Goal: Complete application form: Complete application form

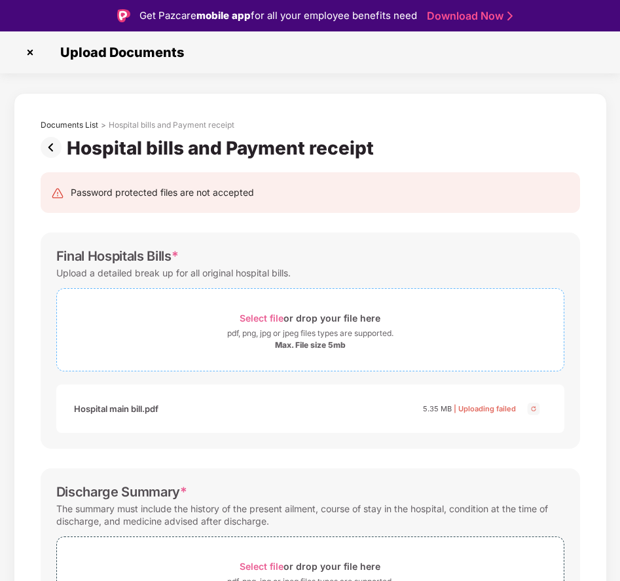
click at [263, 312] on span "Select file" at bounding box center [262, 317] width 44 height 11
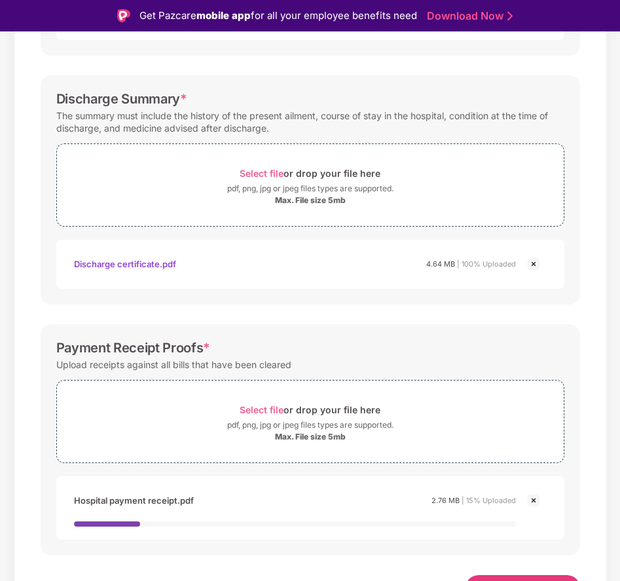
scroll to position [416, 0]
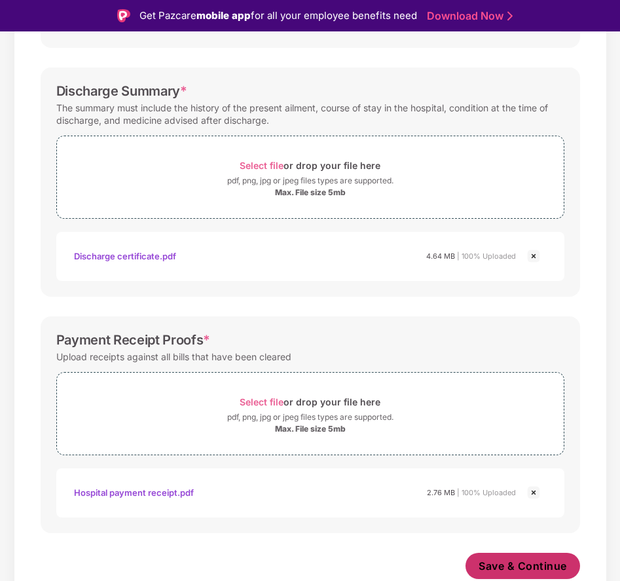
click at [511, 563] on span "Save & Continue" at bounding box center [523, 566] width 88 height 14
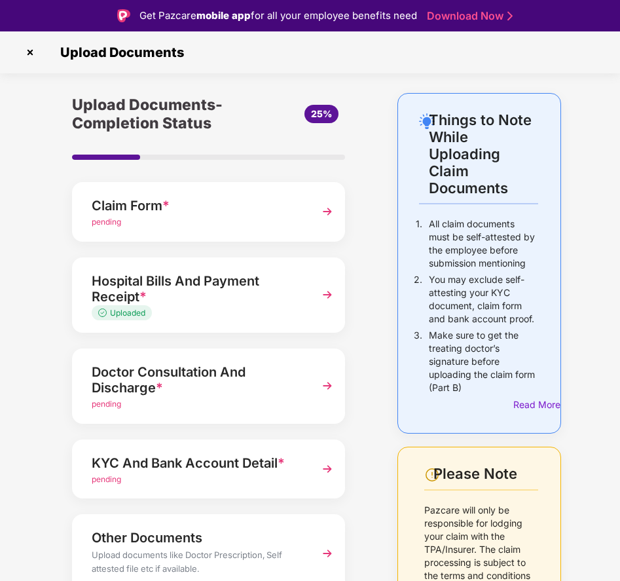
click at [316, 213] on img at bounding box center [328, 212] width 24 height 24
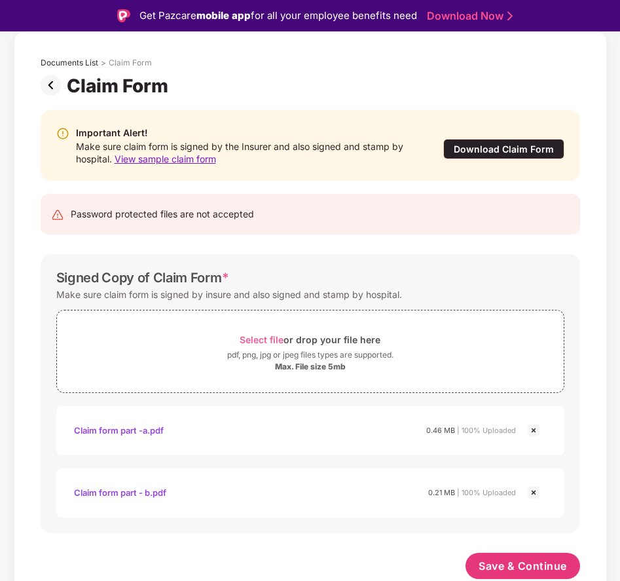
scroll to position [62, 0]
click at [519, 565] on span "Save & Continue" at bounding box center [523, 566] width 88 height 14
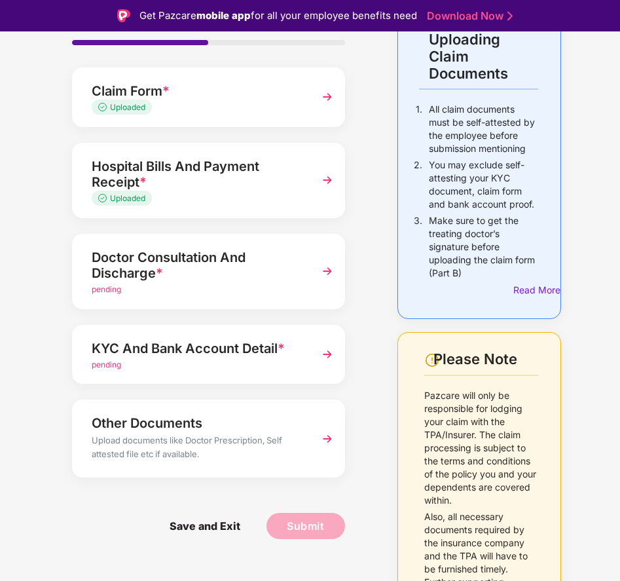
scroll to position [131, 0]
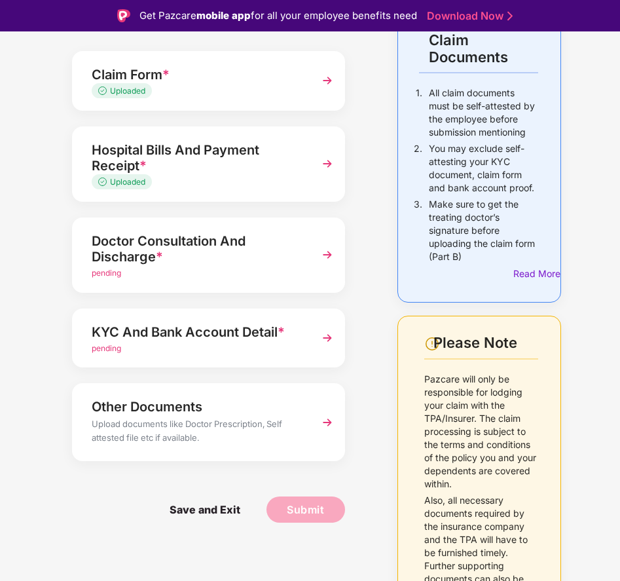
click at [289, 254] on div "Doctor Consultation And Discharge *" at bounding box center [199, 249] width 214 height 37
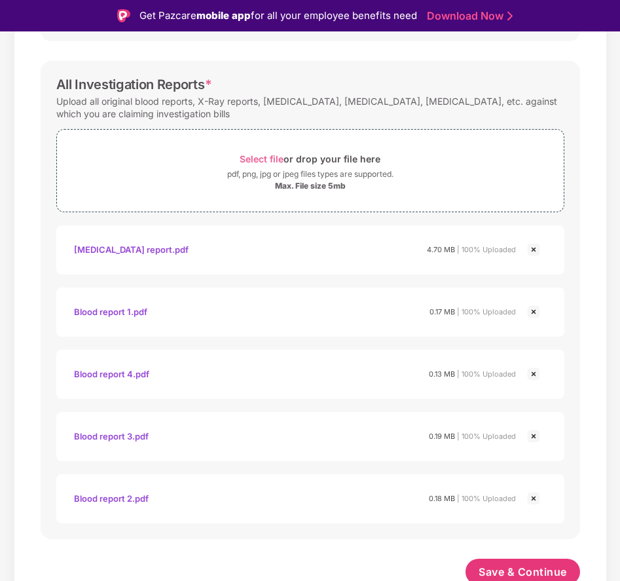
scroll to position [651, 0]
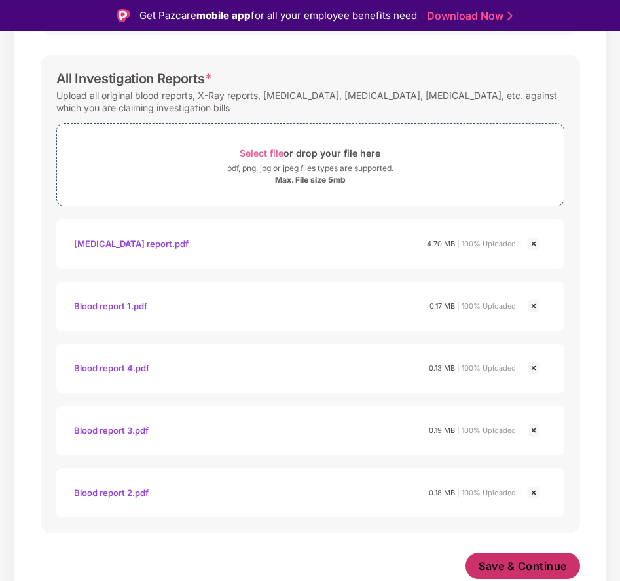
click at [511, 568] on span "Save & Continue" at bounding box center [523, 566] width 88 height 14
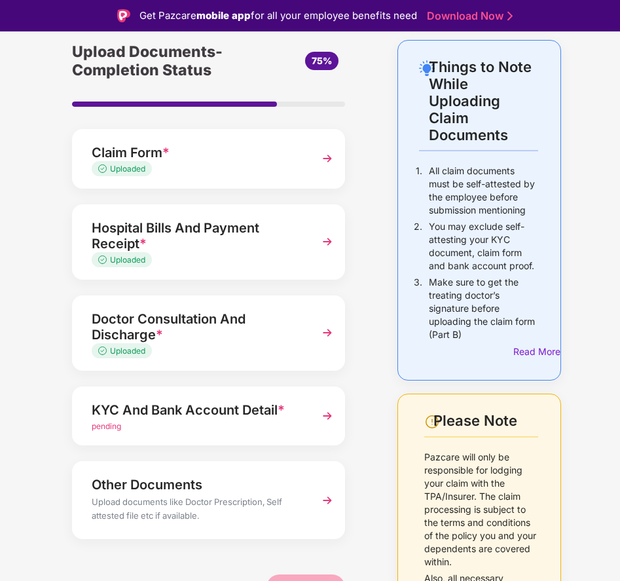
scroll to position [28, 0]
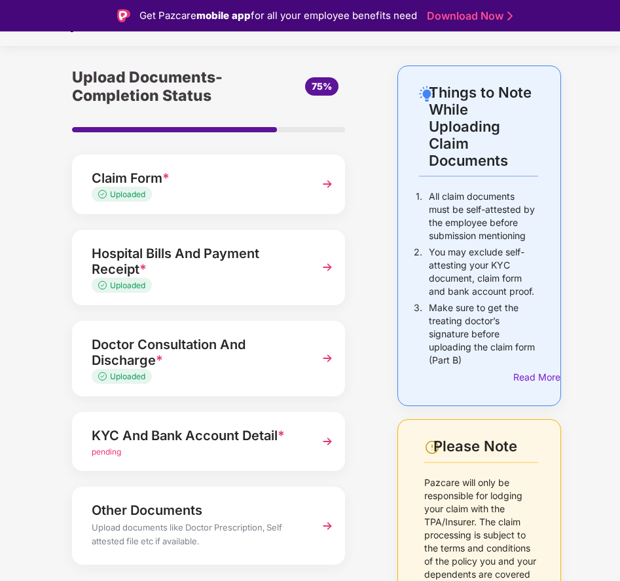
click at [322, 355] on img at bounding box center [328, 359] width 24 height 24
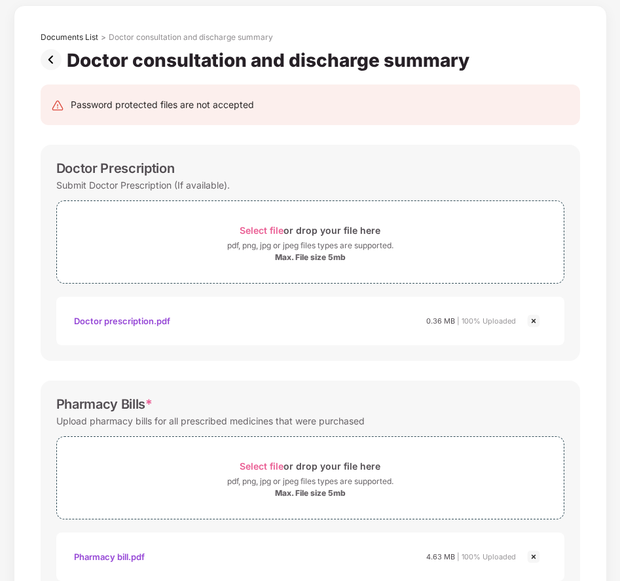
scroll to position [0, 0]
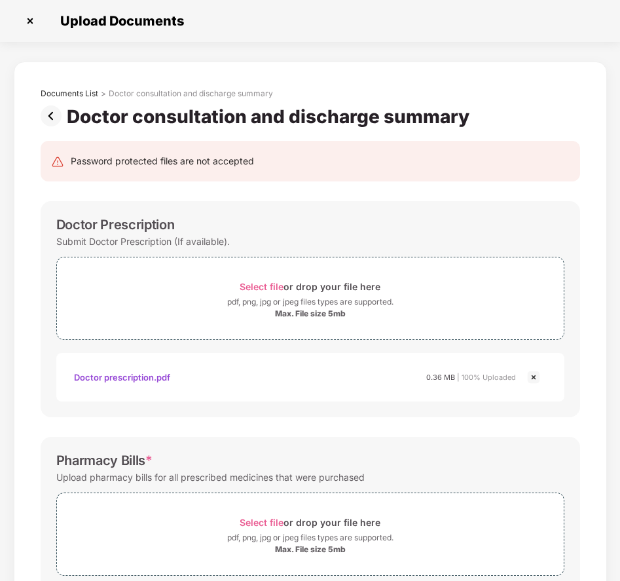
click at [54, 113] on img at bounding box center [54, 115] width 26 height 21
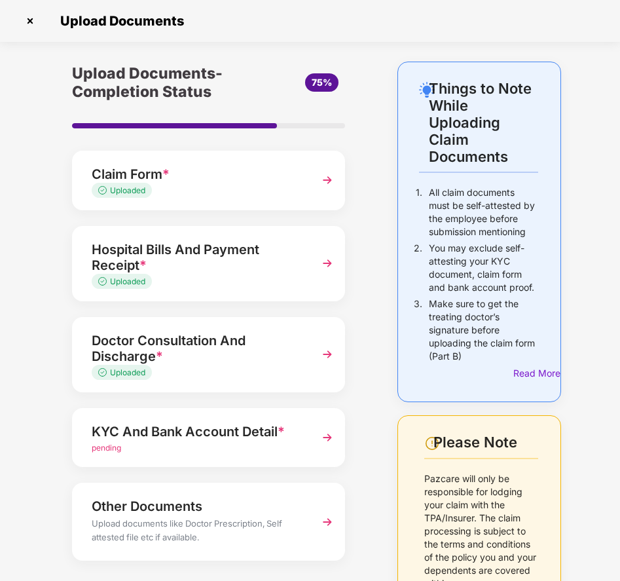
scroll to position [131, 0]
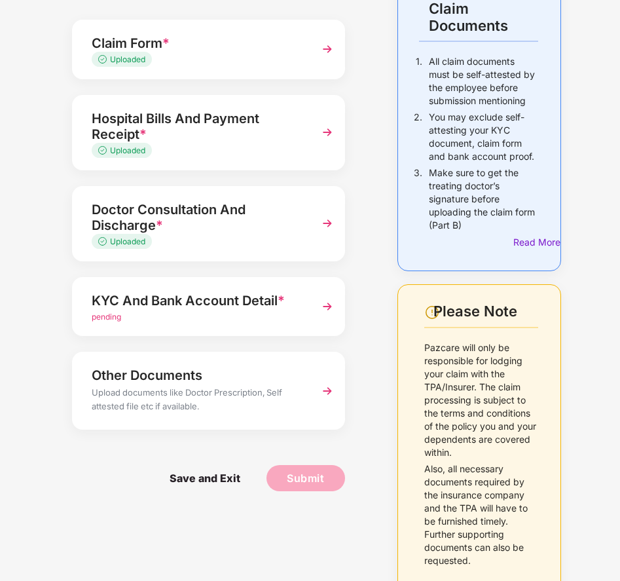
click at [328, 392] on img at bounding box center [328, 391] width 24 height 24
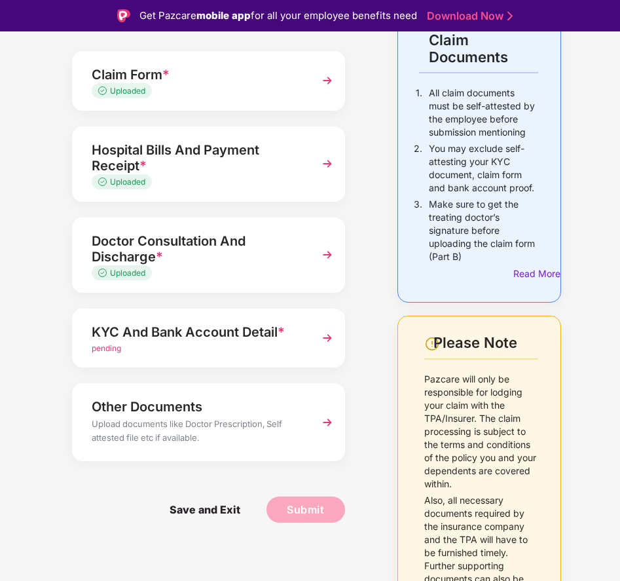
scroll to position [0, 0]
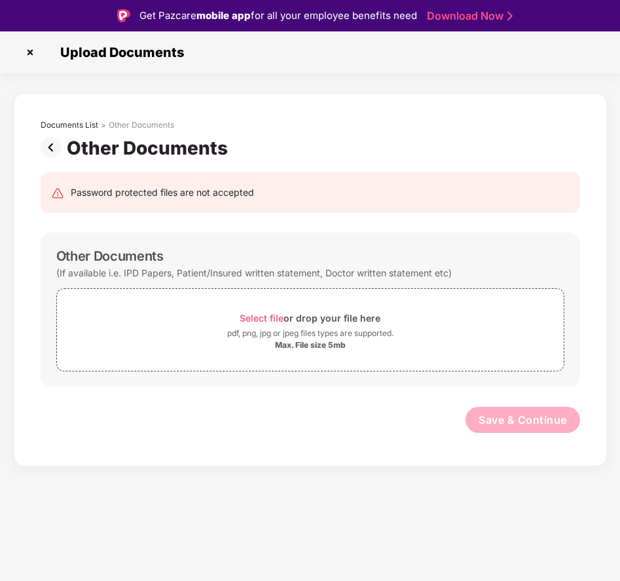
click at [54, 147] on img at bounding box center [54, 147] width 26 height 21
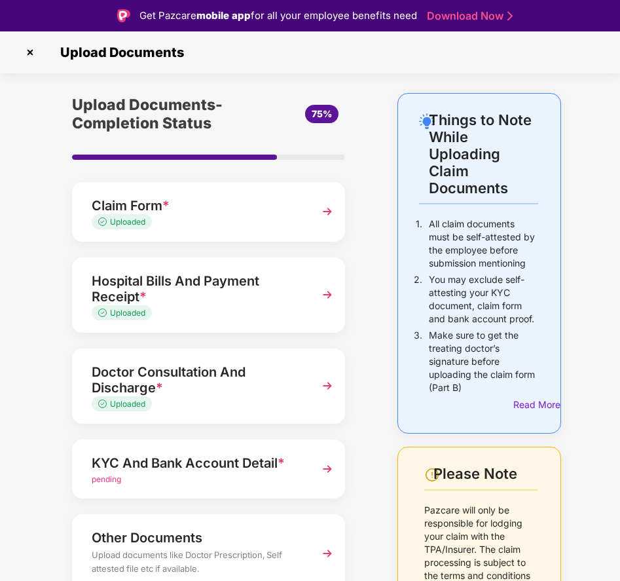
scroll to position [66, 0]
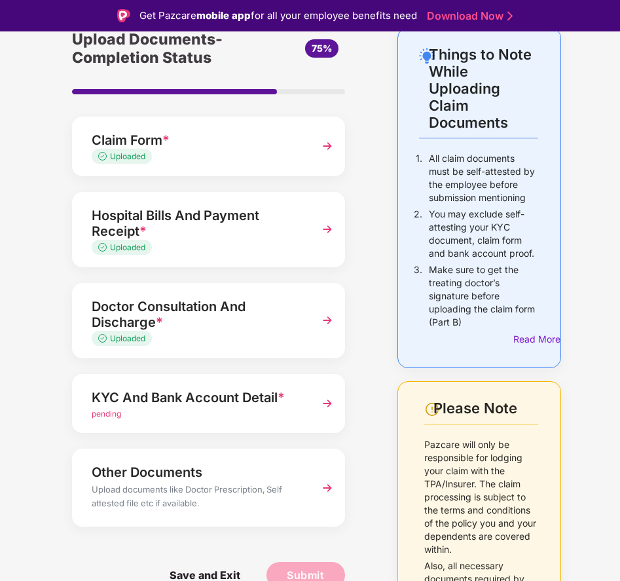
click at [331, 400] on img at bounding box center [328, 404] width 24 height 24
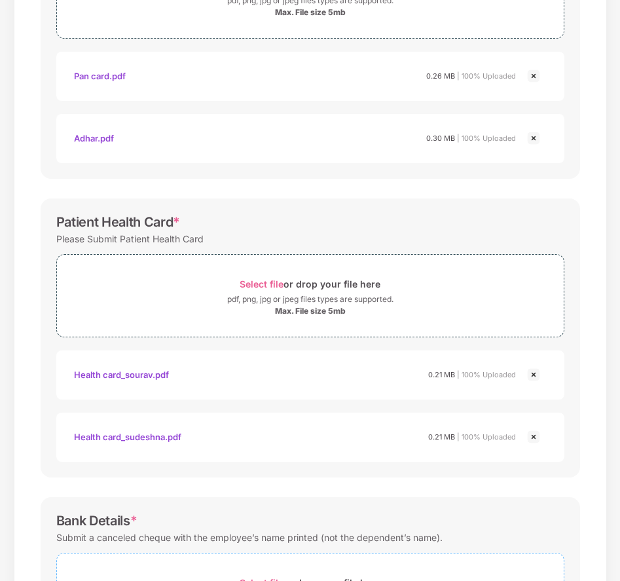
scroll to position [514, 0]
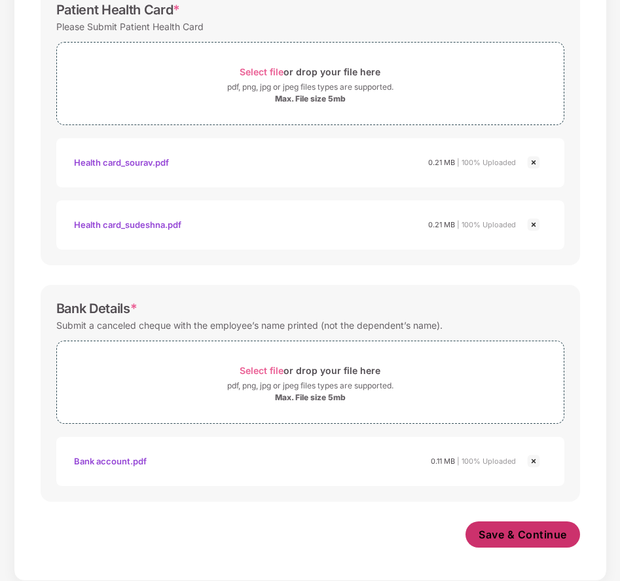
click at [527, 533] on span "Save & Continue" at bounding box center [523, 534] width 88 height 14
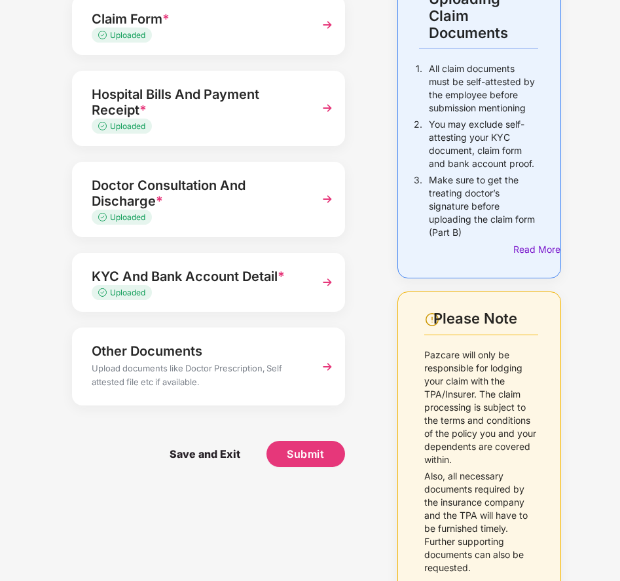
scroll to position [131, 0]
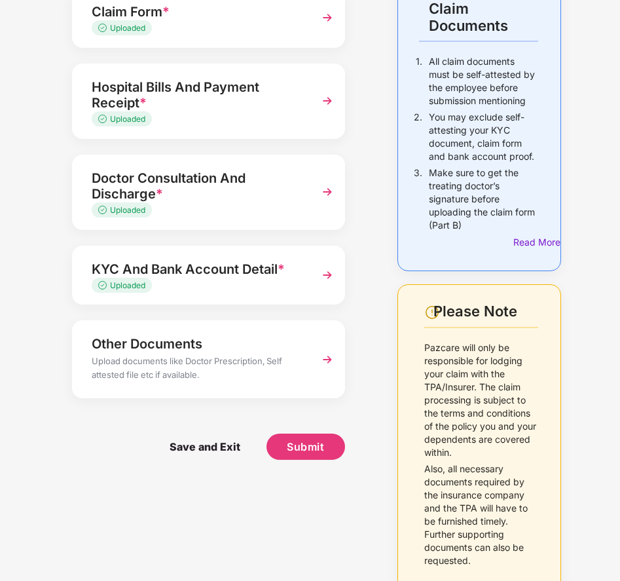
click at [325, 358] on img at bounding box center [328, 360] width 24 height 24
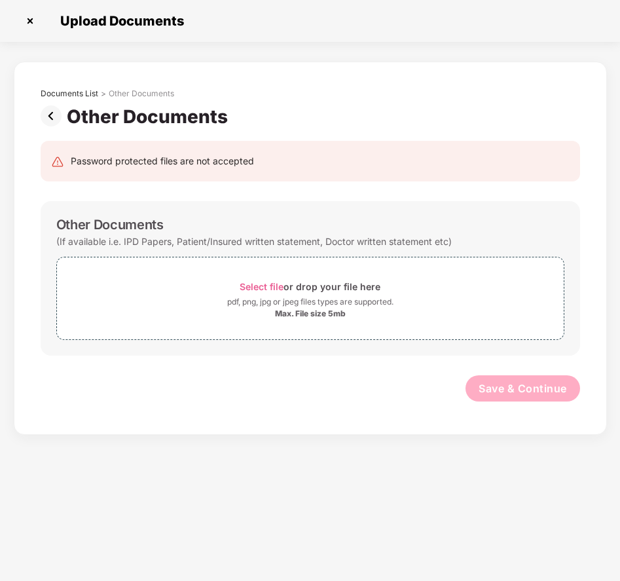
scroll to position [0, 0]
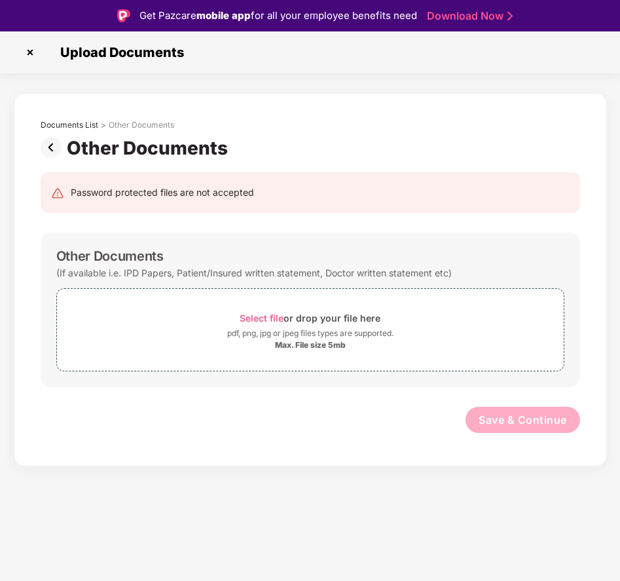
click at [54, 147] on img at bounding box center [54, 147] width 26 height 21
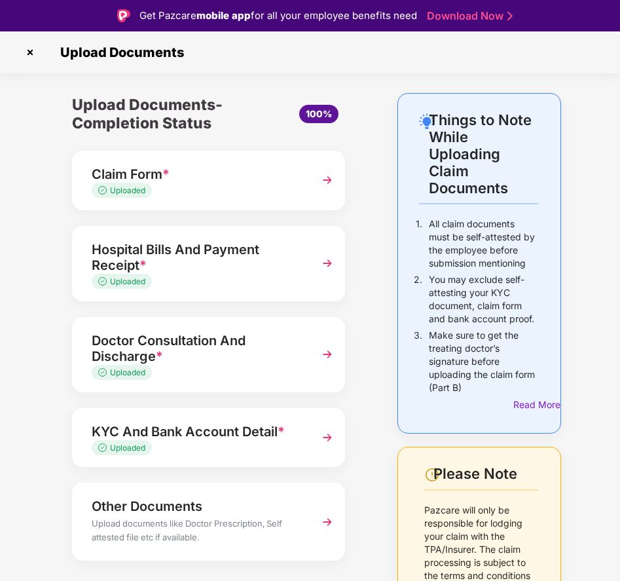
click at [214, 350] on div "Doctor Consultation And Discharge *" at bounding box center [199, 348] width 214 height 37
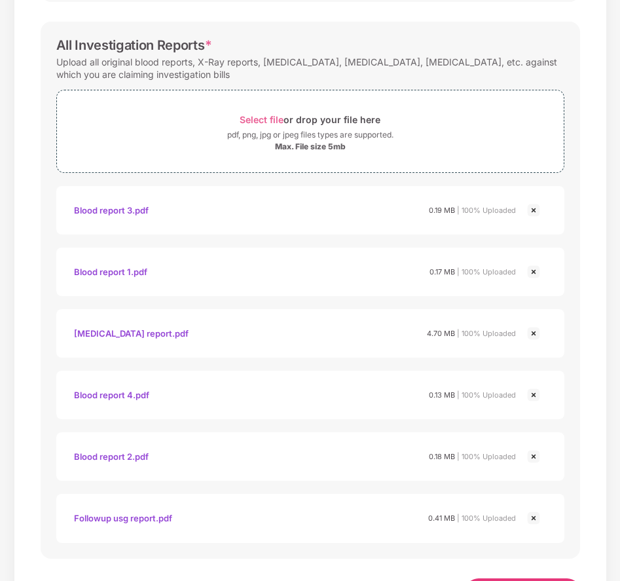
scroll to position [708, 0]
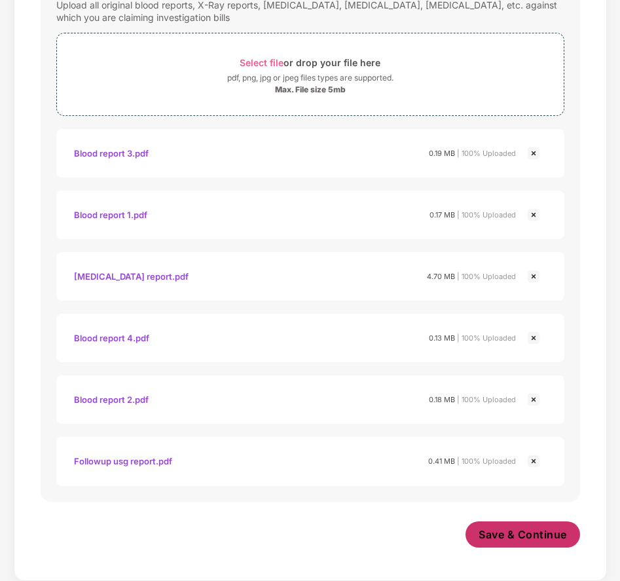
click at [516, 536] on span "Save & Continue" at bounding box center [523, 534] width 88 height 14
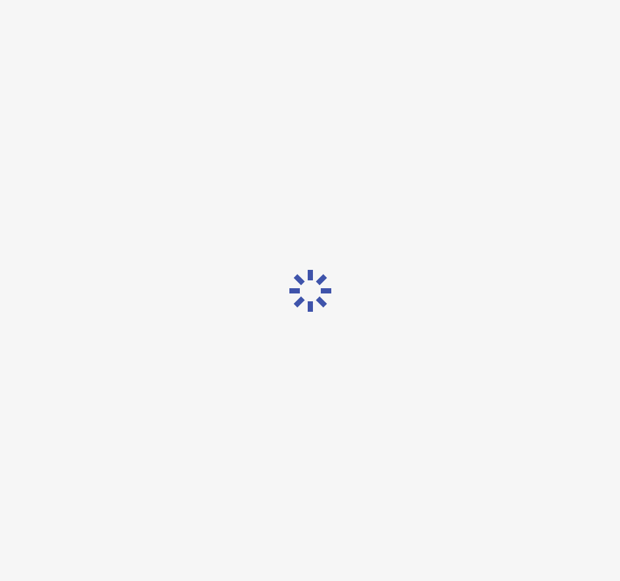
scroll to position [0, 0]
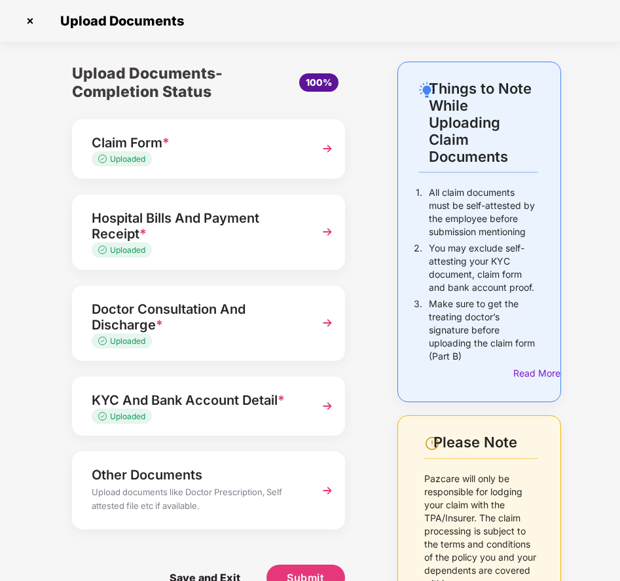
click at [208, 218] on div "Hospital Bills And Payment Receipt *" at bounding box center [199, 226] width 214 height 37
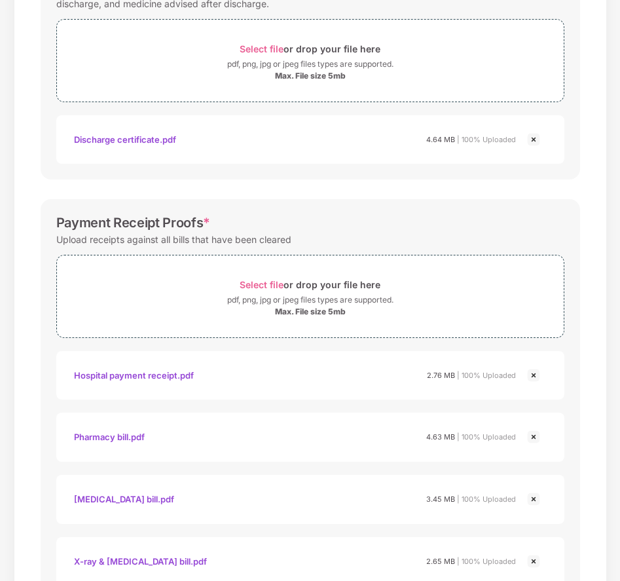
scroll to position [649, 0]
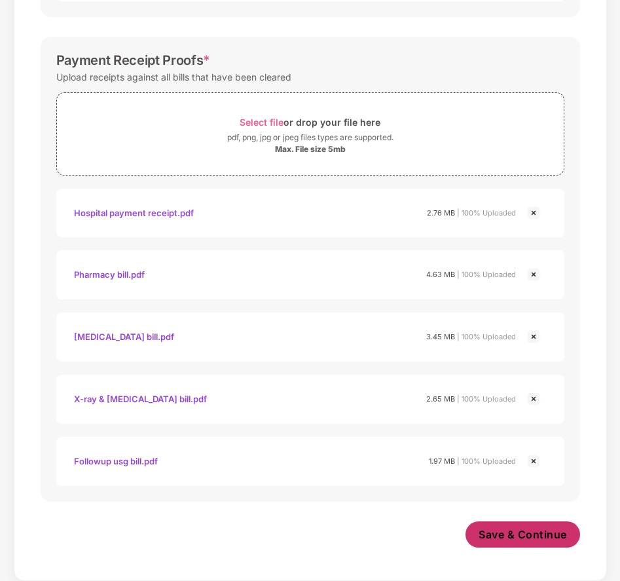
click at [518, 535] on span "Save & Continue" at bounding box center [523, 534] width 88 height 14
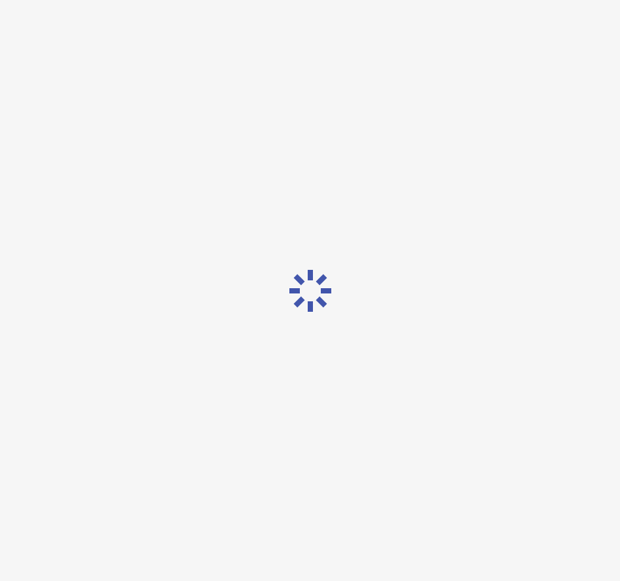
scroll to position [0, 0]
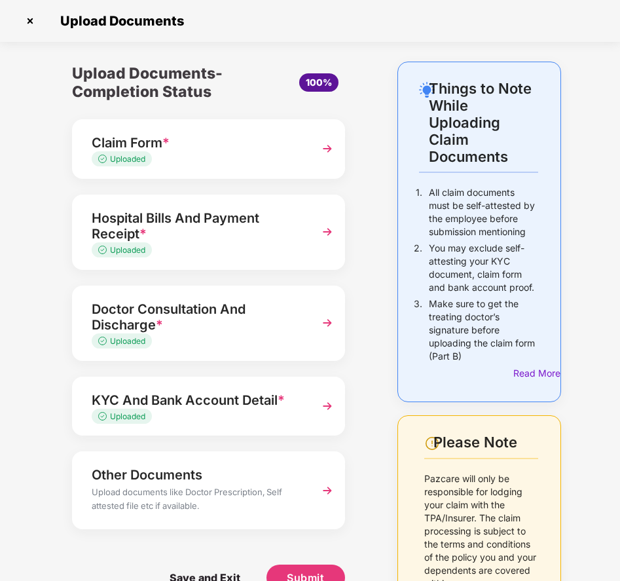
click at [278, 238] on div "Hospital Bills And Payment Receipt *" at bounding box center [199, 226] width 214 height 37
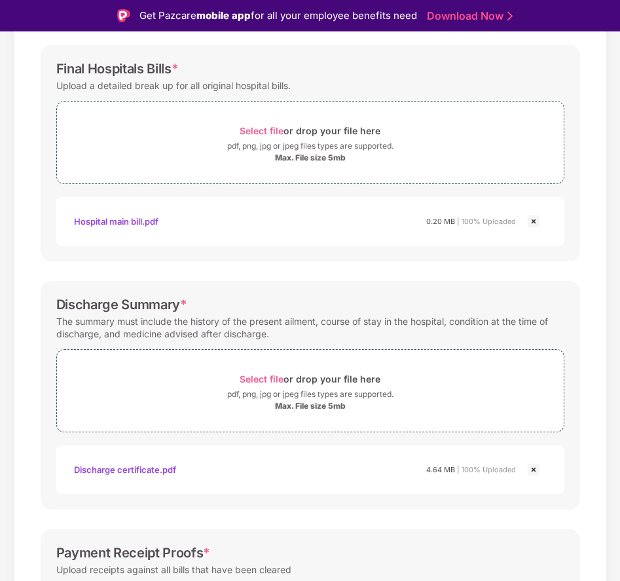
scroll to position [253, 0]
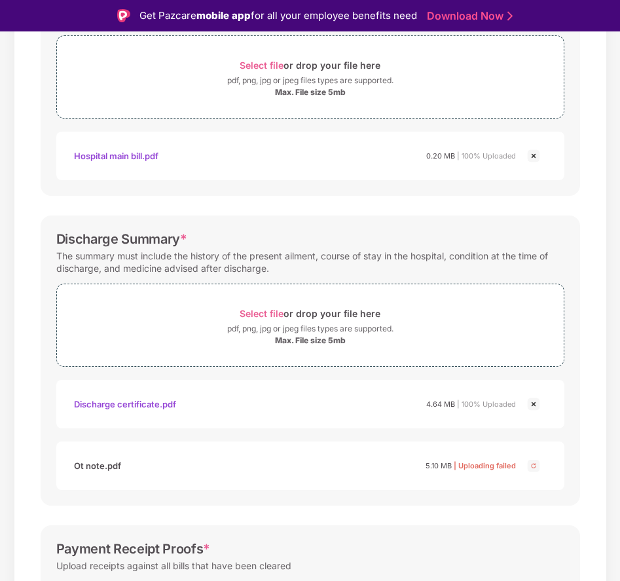
click at [533, 466] on img at bounding box center [534, 466] width 16 height 16
drag, startPoint x: 95, startPoint y: 468, endPoint x: 364, endPoint y: 468, distance: 268.6
click at [364, 468] on div "Ot note.pdf 5.10 MB | Uploading failed" at bounding box center [295, 466] width 442 height 22
drag, startPoint x: 476, startPoint y: 465, endPoint x: 384, endPoint y: 451, distance: 92.7
click at [384, 451] on div "Ot note.pdf 5.10 MB | Uploading failed" at bounding box center [310, 466] width 508 height 48
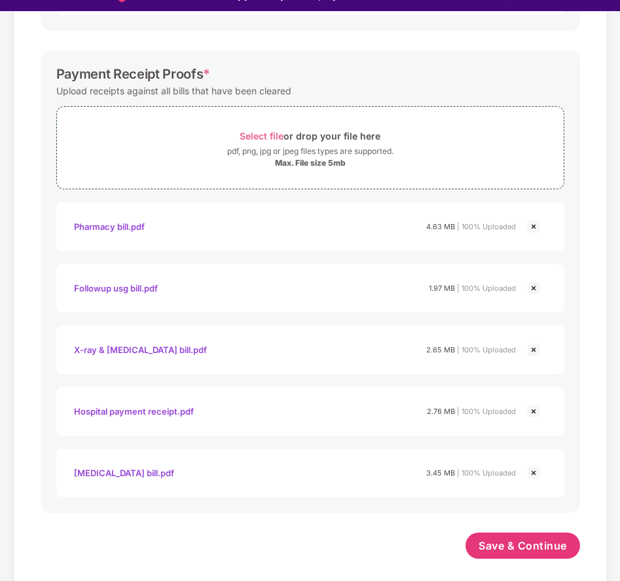
scroll to position [31, 0]
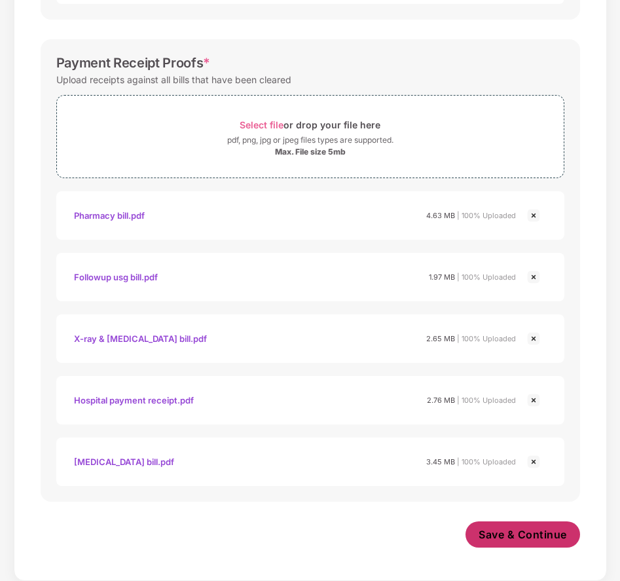
click at [516, 533] on span "Save & Continue" at bounding box center [523, 534] width 88 height 14
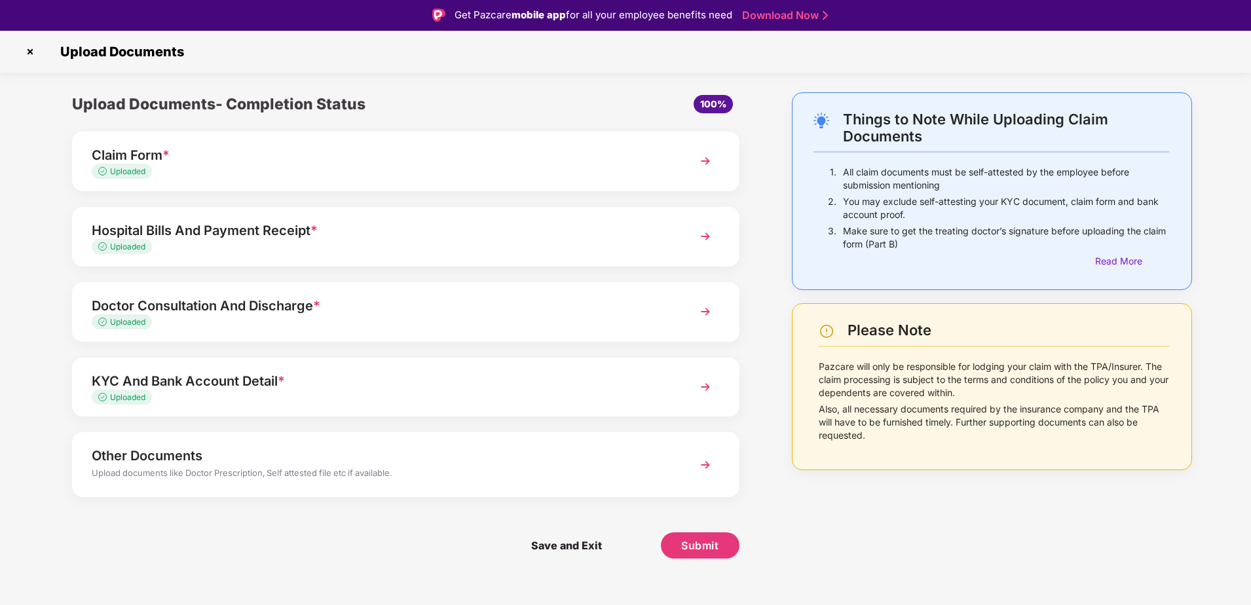
scroll to position [0, 0]
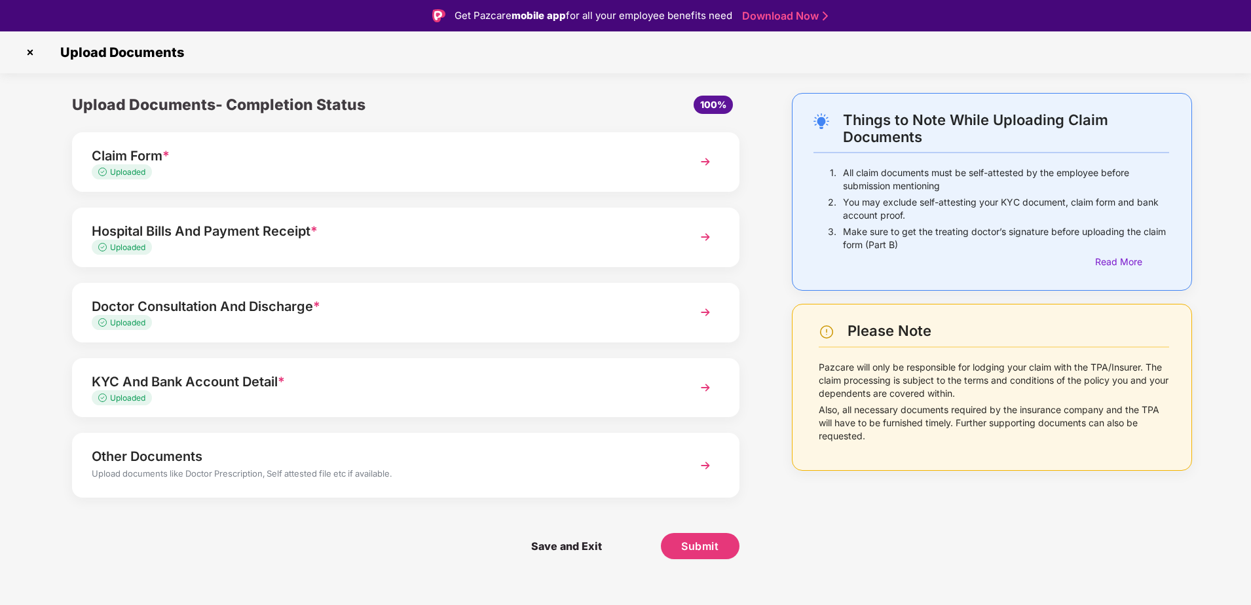
click at [620, 466] on img at bounding box center [706, 466] width 24 height 24
